Goal: Task Accomplishment & Management: Complete application form

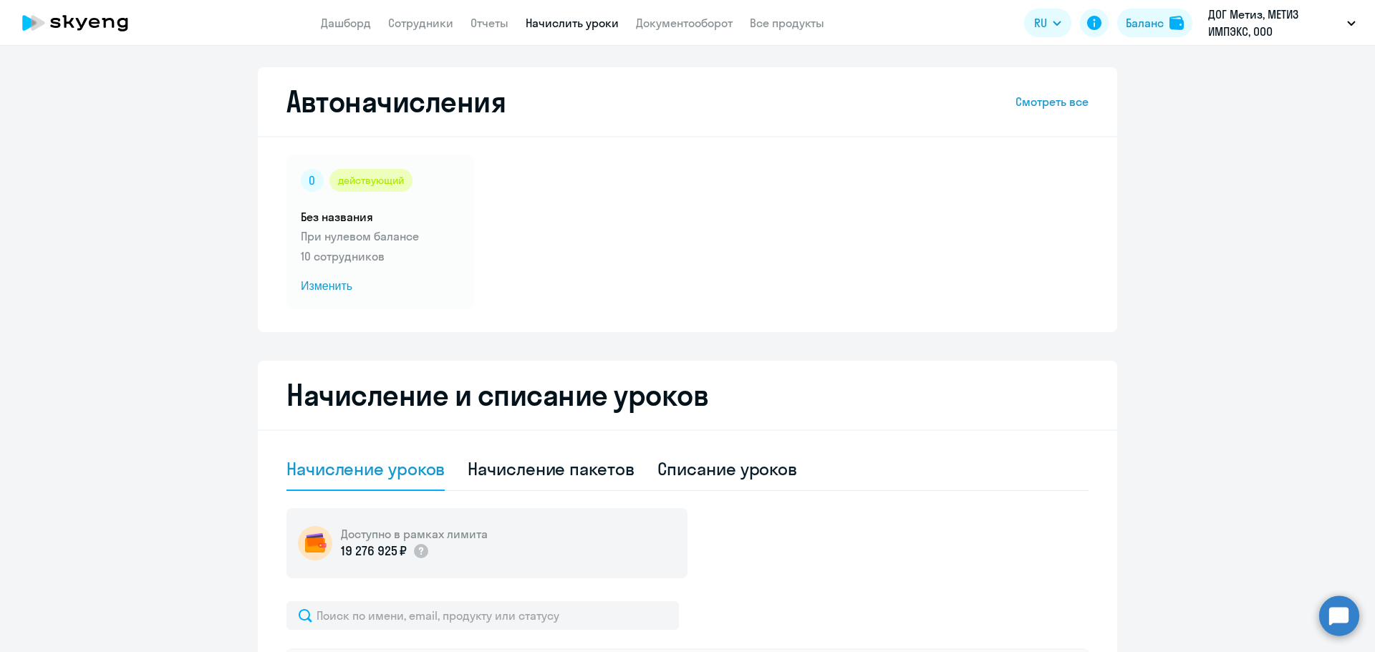
select select "10"
click at [351, 17] on link "Дашборд" at bounding box center [346, 23] width 50 height 14
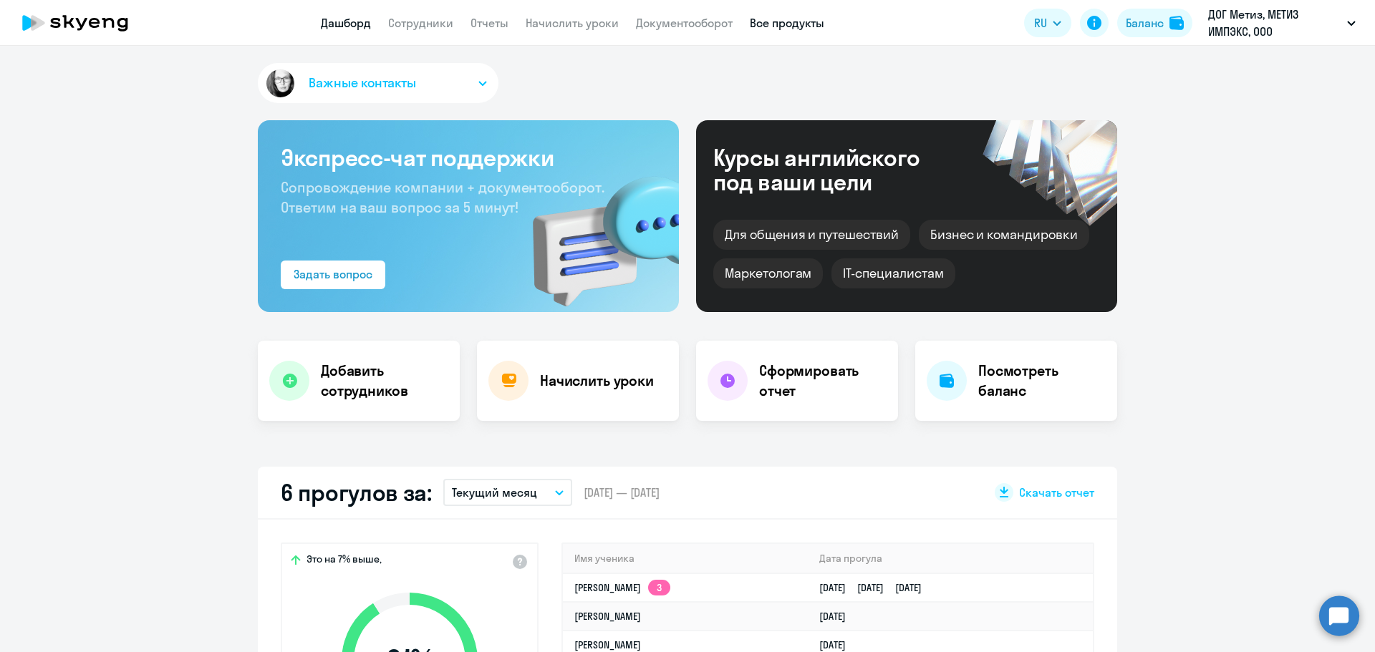
click at [798, 24] on link "Все продукты" at bounding box center [787, 23] width 74 height 14
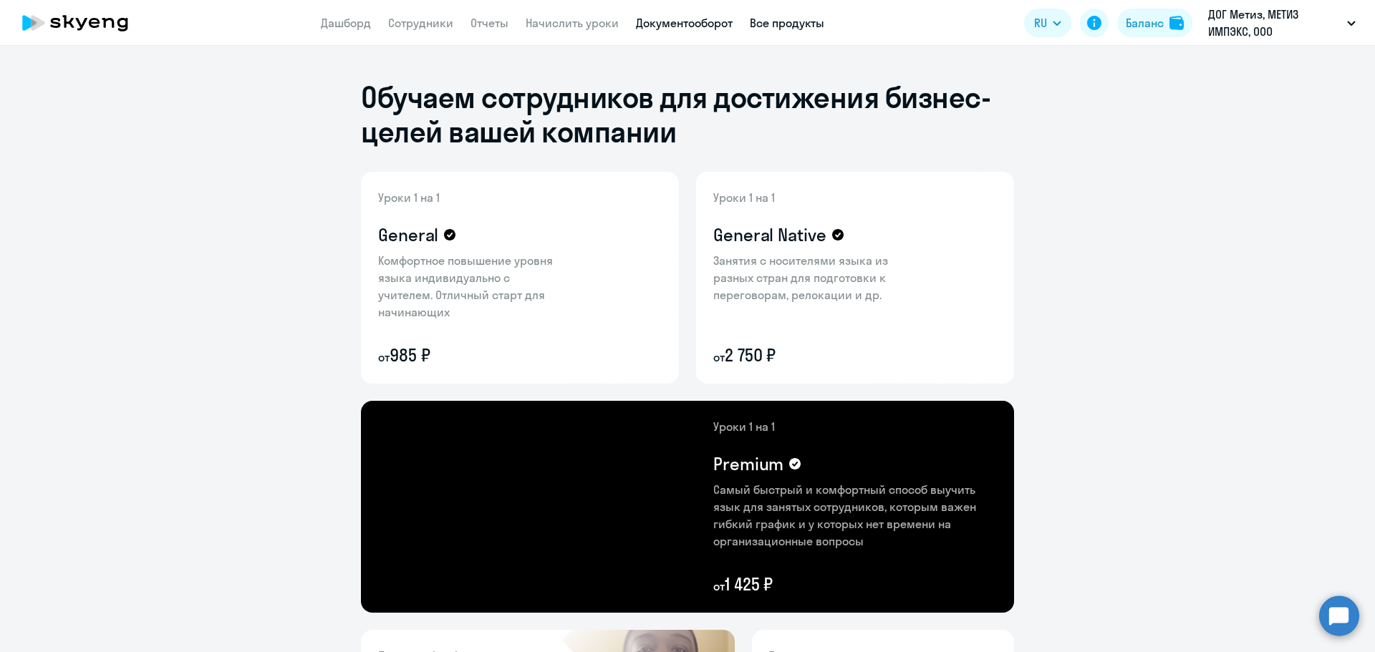
click at [655, 25] on link "Документооборот" at bounding box center [684, 23] width 97 height 14
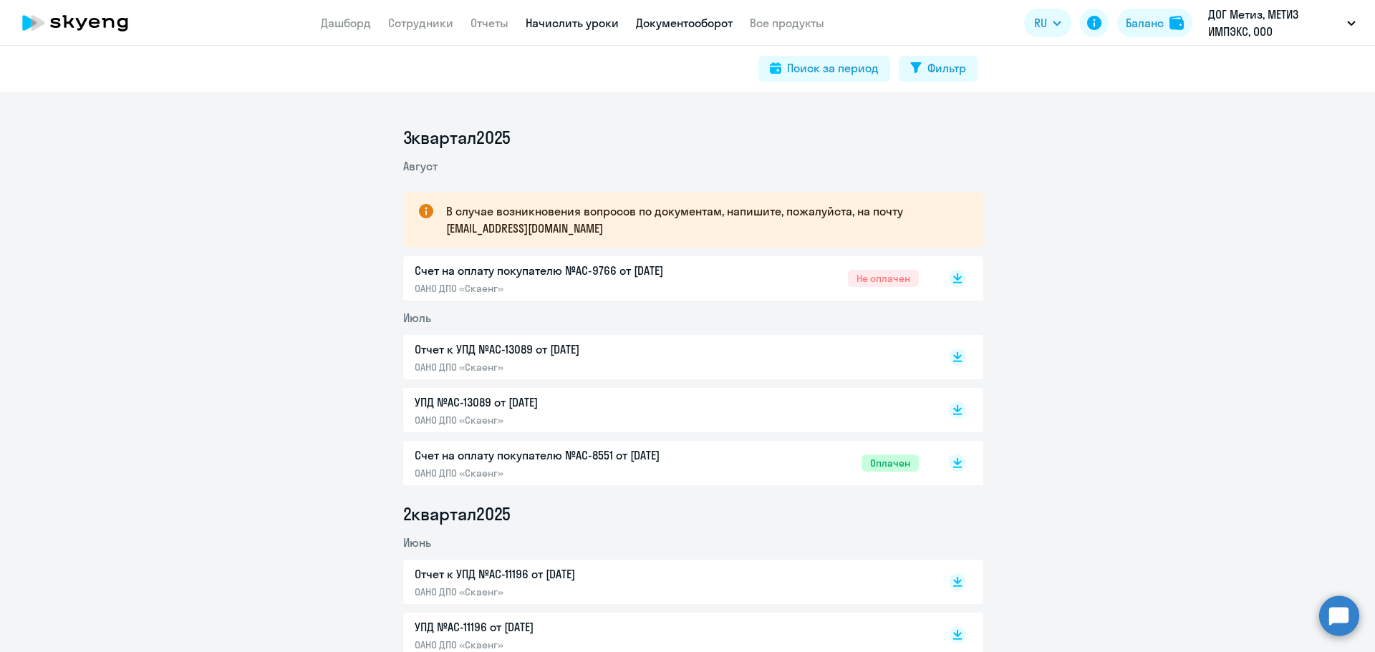
click at [584, 20] on link "Начислить уроки" at bounding box center [572, 23] width 93 height 14
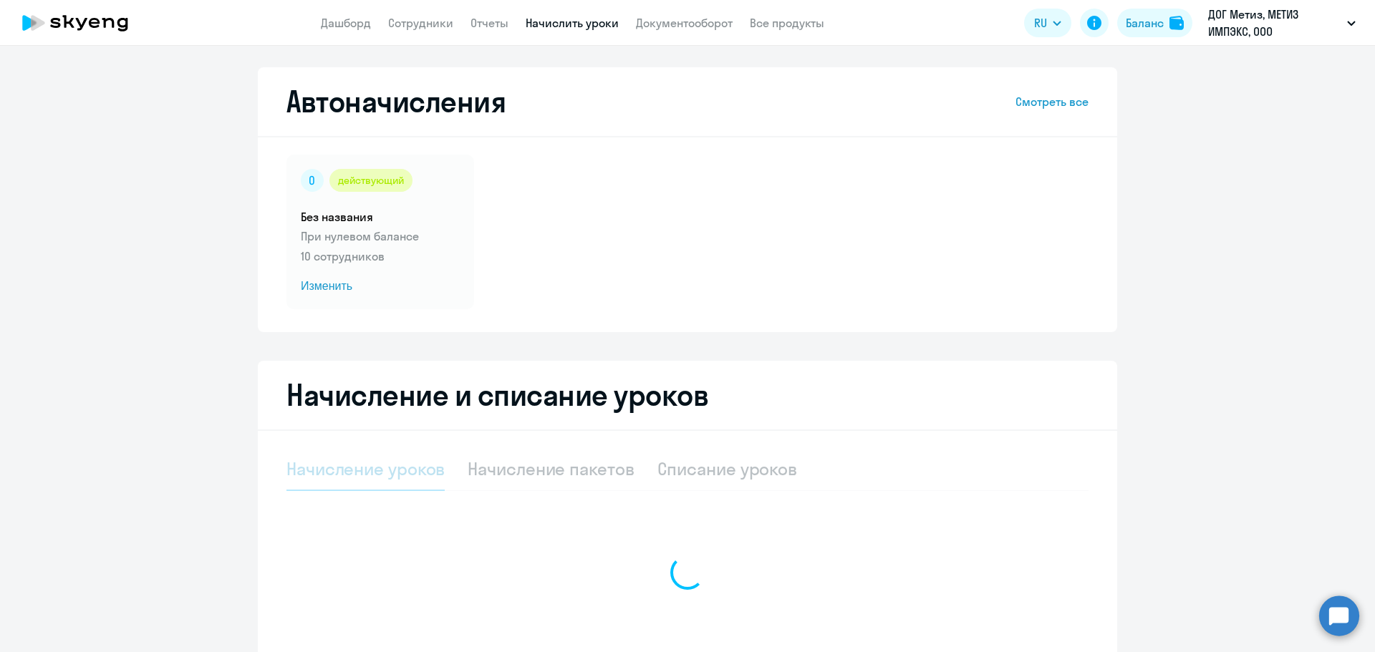
select select "10"
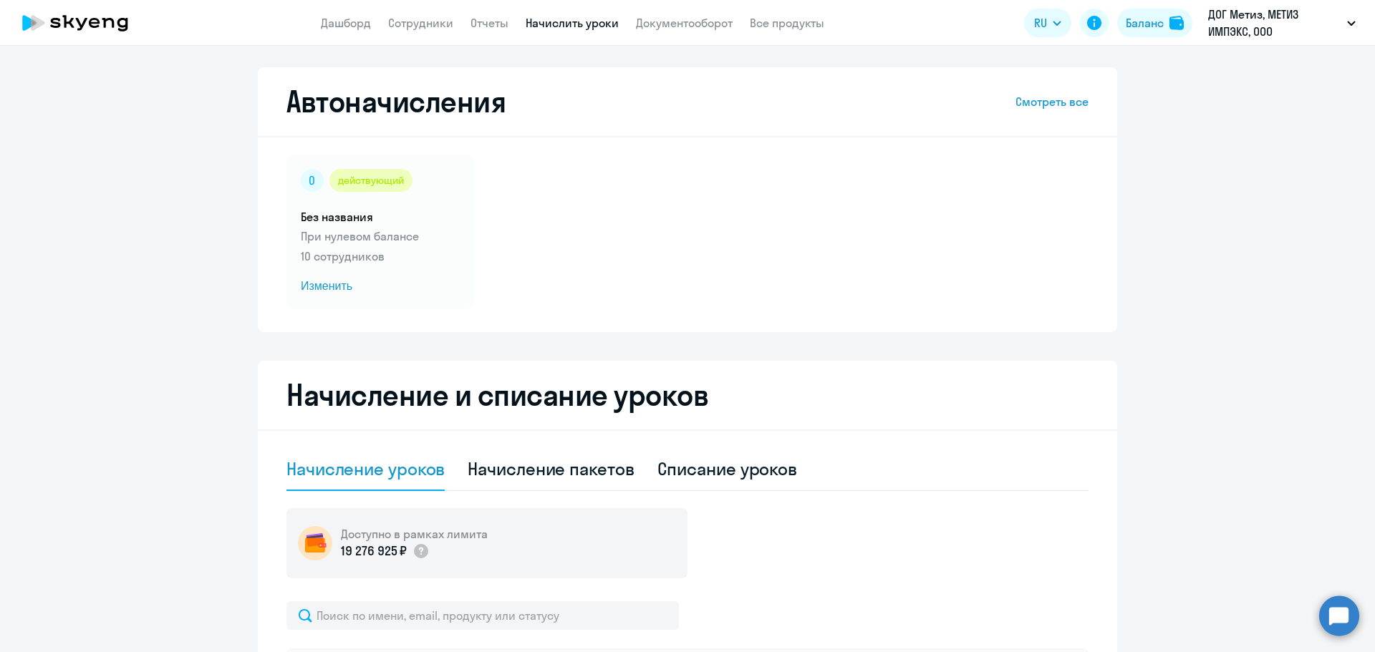
click at [55, 21] on icon at bounding box center [75, 23] width 126 height 36
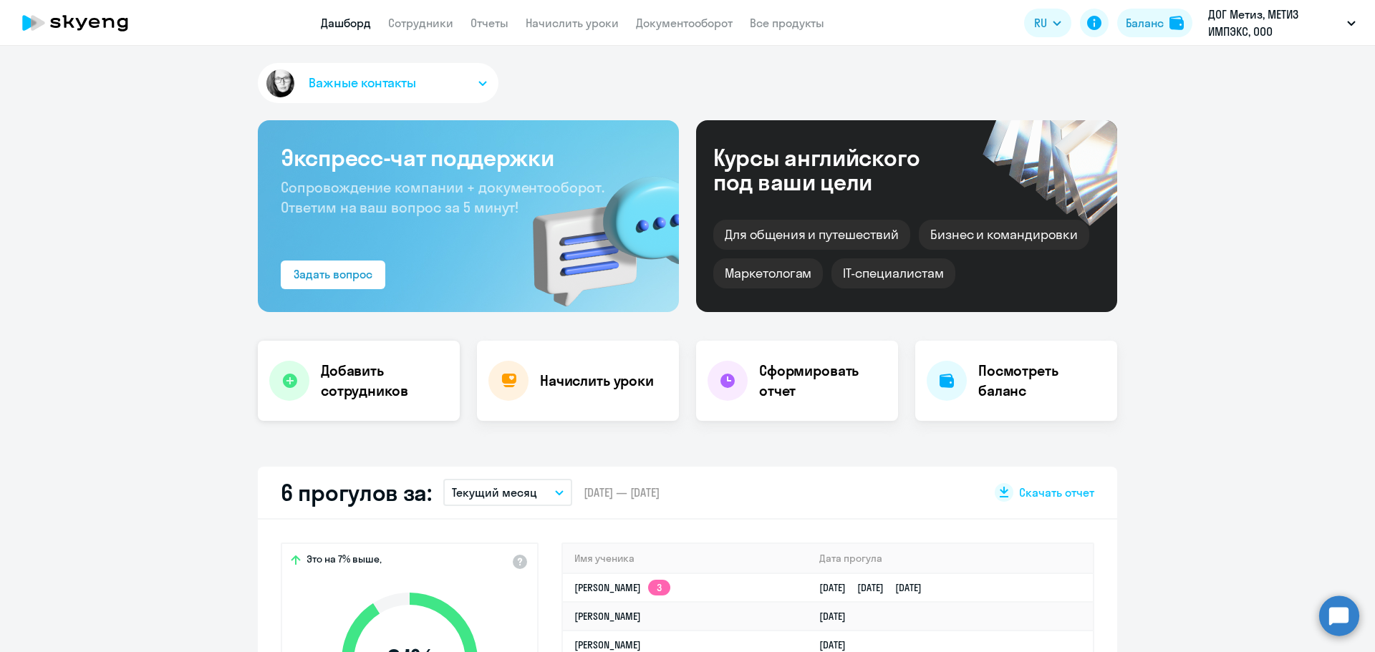
click at [380, 380] on h4 "Добавить сотрудников" at bounding box center [384, 381] width 127 height 40
select select "english_adult_not_native_speaker"
select select "3"
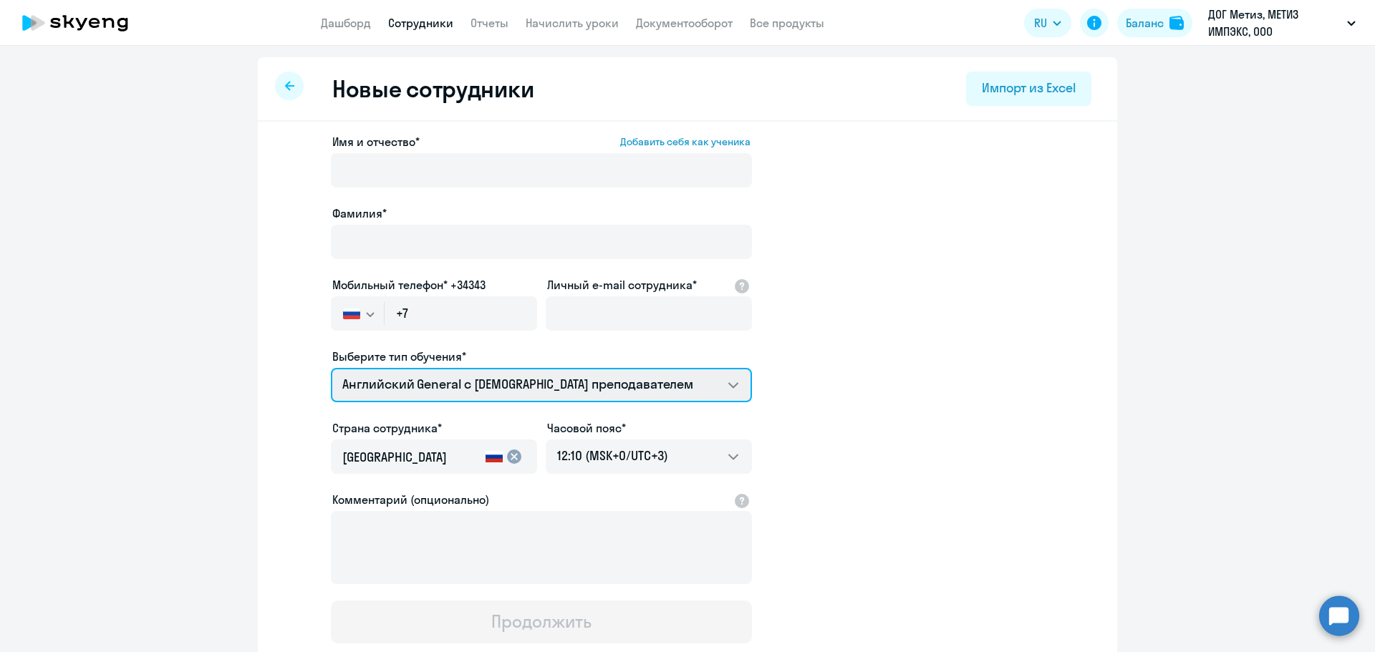
click at [653, 387] on select "Английский General с [DEMOGRAPHIC_DATA] преподавателем Премиум [DEMOGRAPHIC_DAT…" at bounding box center [541, 385] width 421 height 34
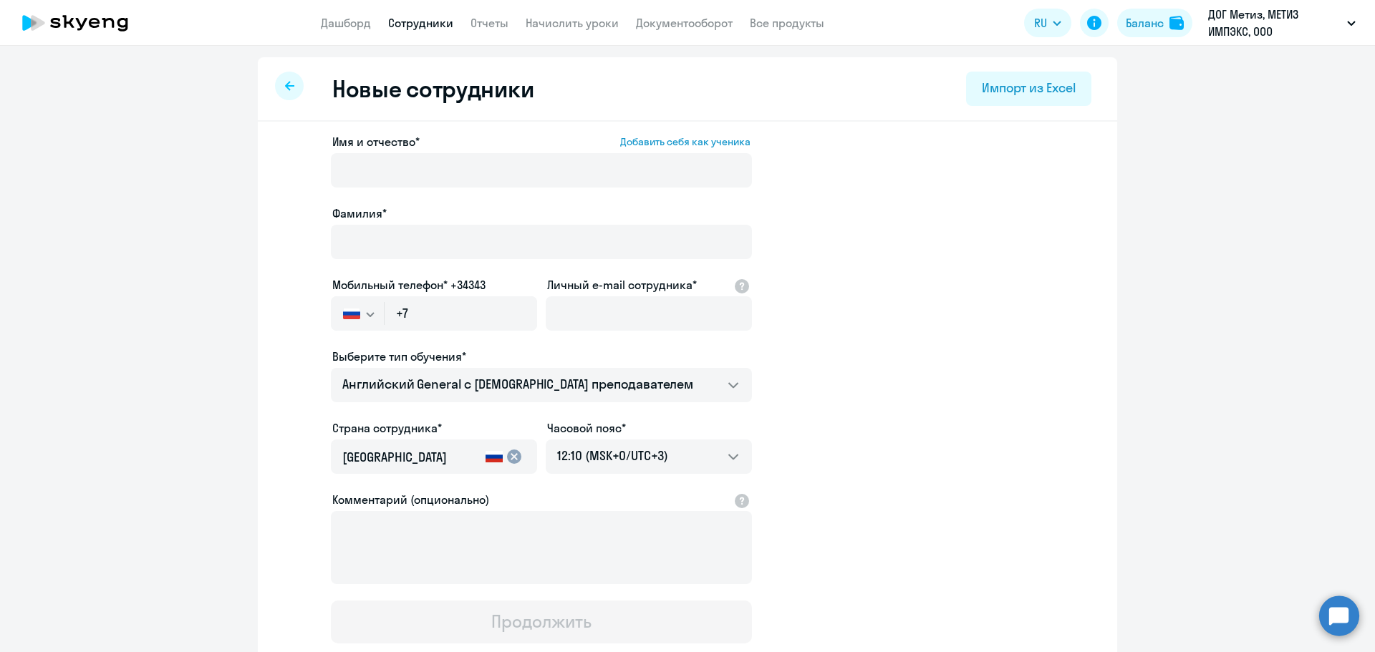
click at [1019, 359] on app-new-student-form "Имя и отчество* Добавить себя как ученика [PERSON_NAME]* Мобильный телефон* +34…" at bounding box center [688, 388] width 814 height 511
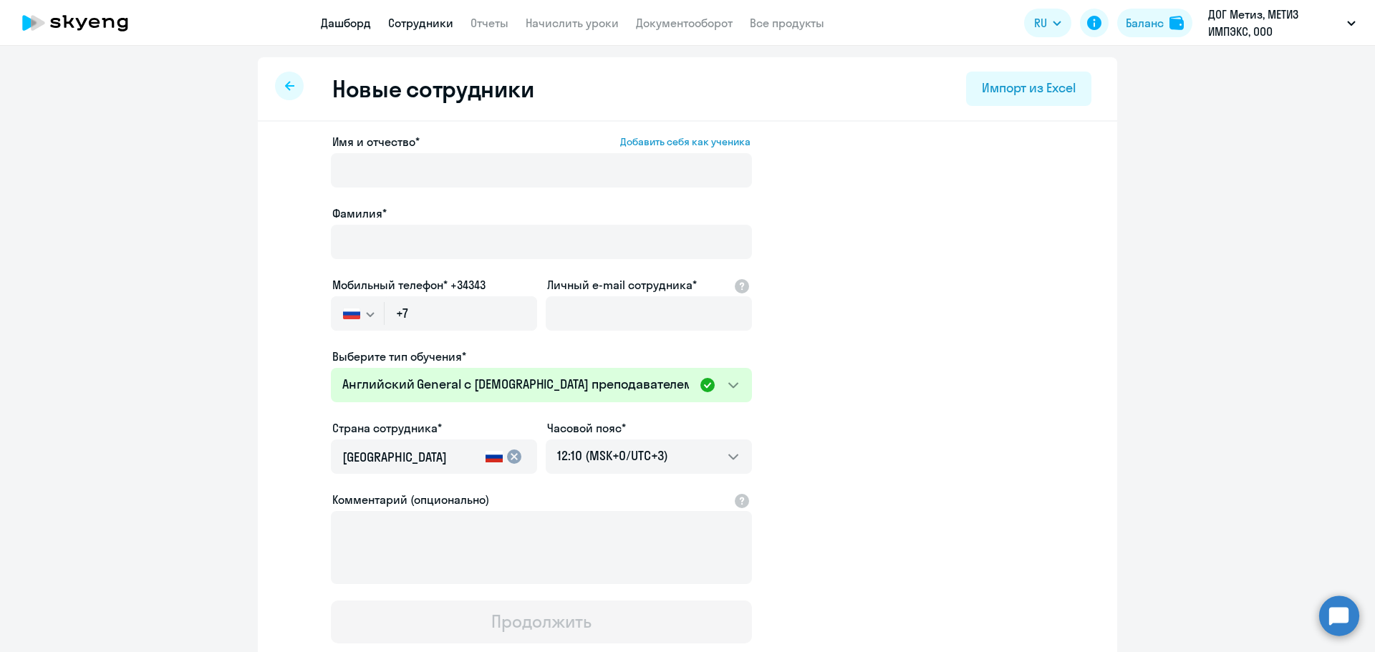
click at [332, 21] on link "Дашборд" at bounding box center [346, 23] width 50 height 14
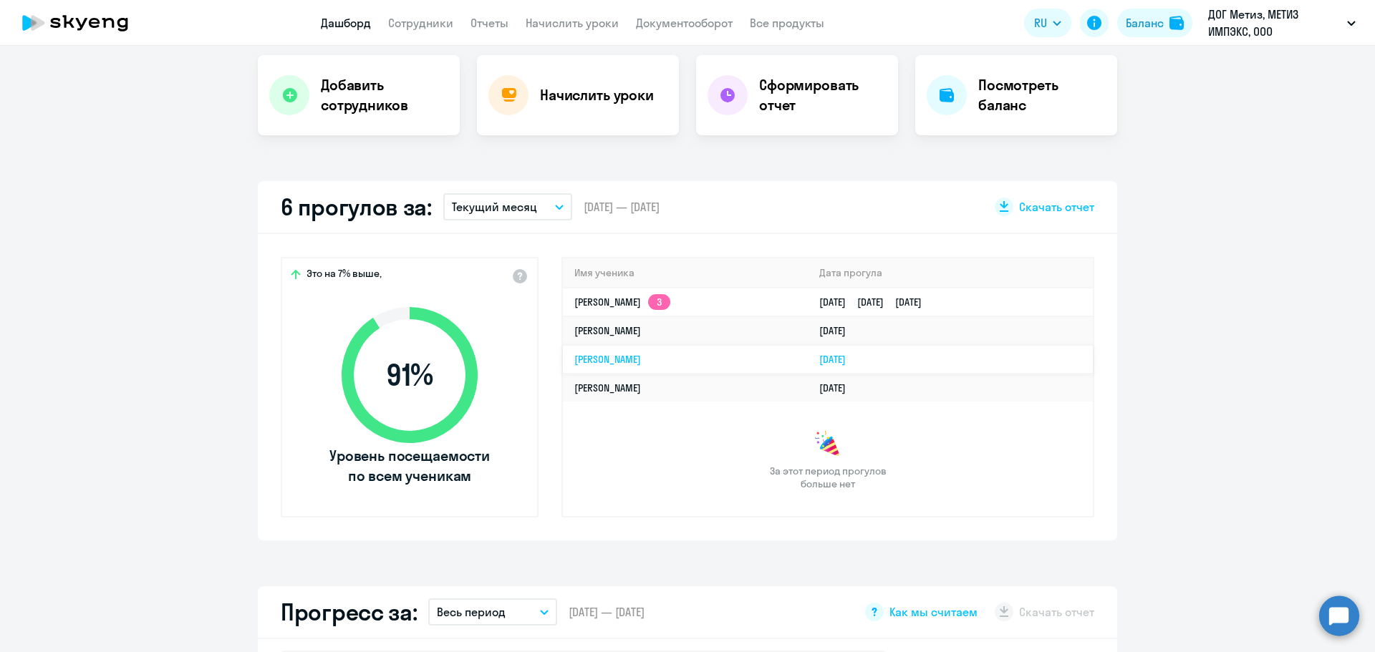
scroll to position [286, 0]
select select "30"
